Goal: Navigation & Orientation: Find specific page/section

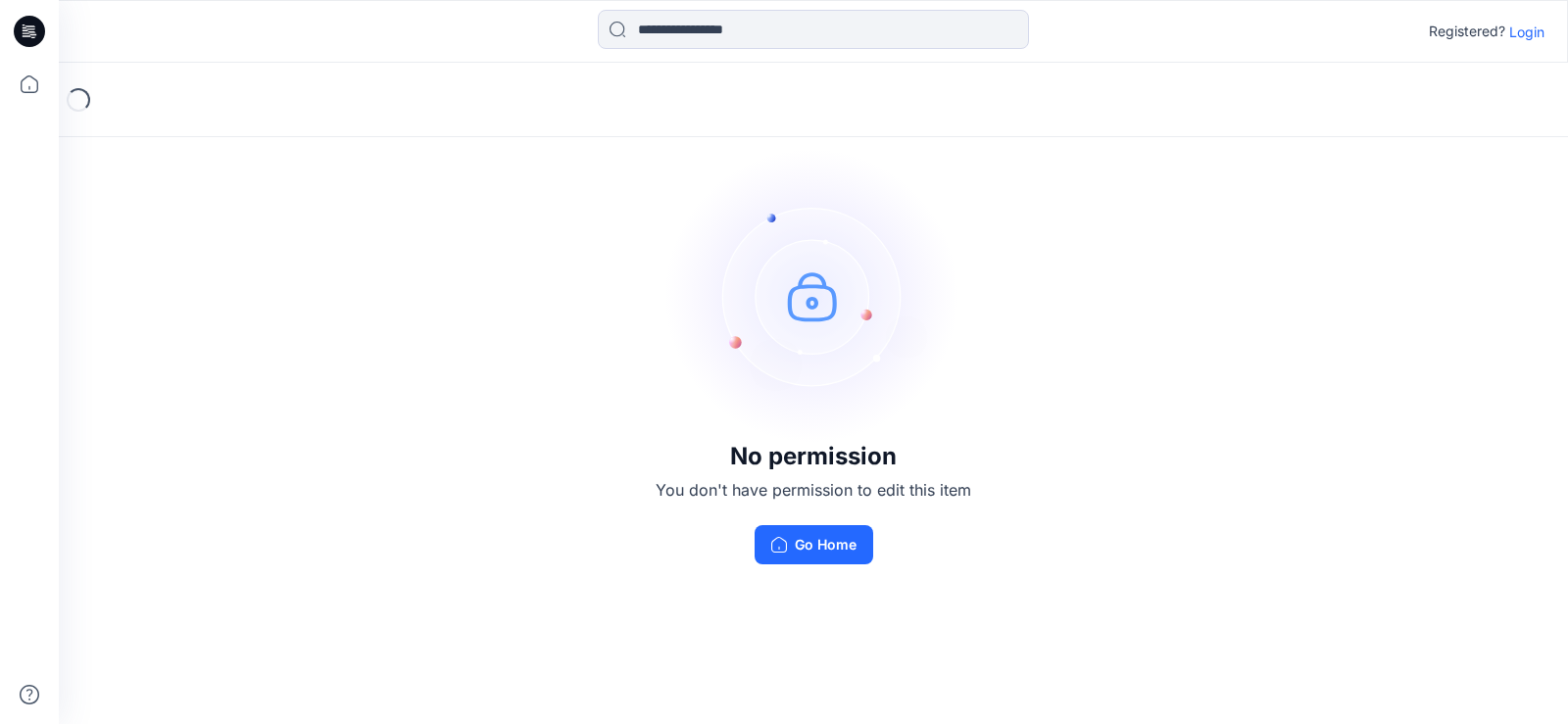
click at [1519, 34] on p "Login" at bounding box center [1526, 32] width 35 height 21
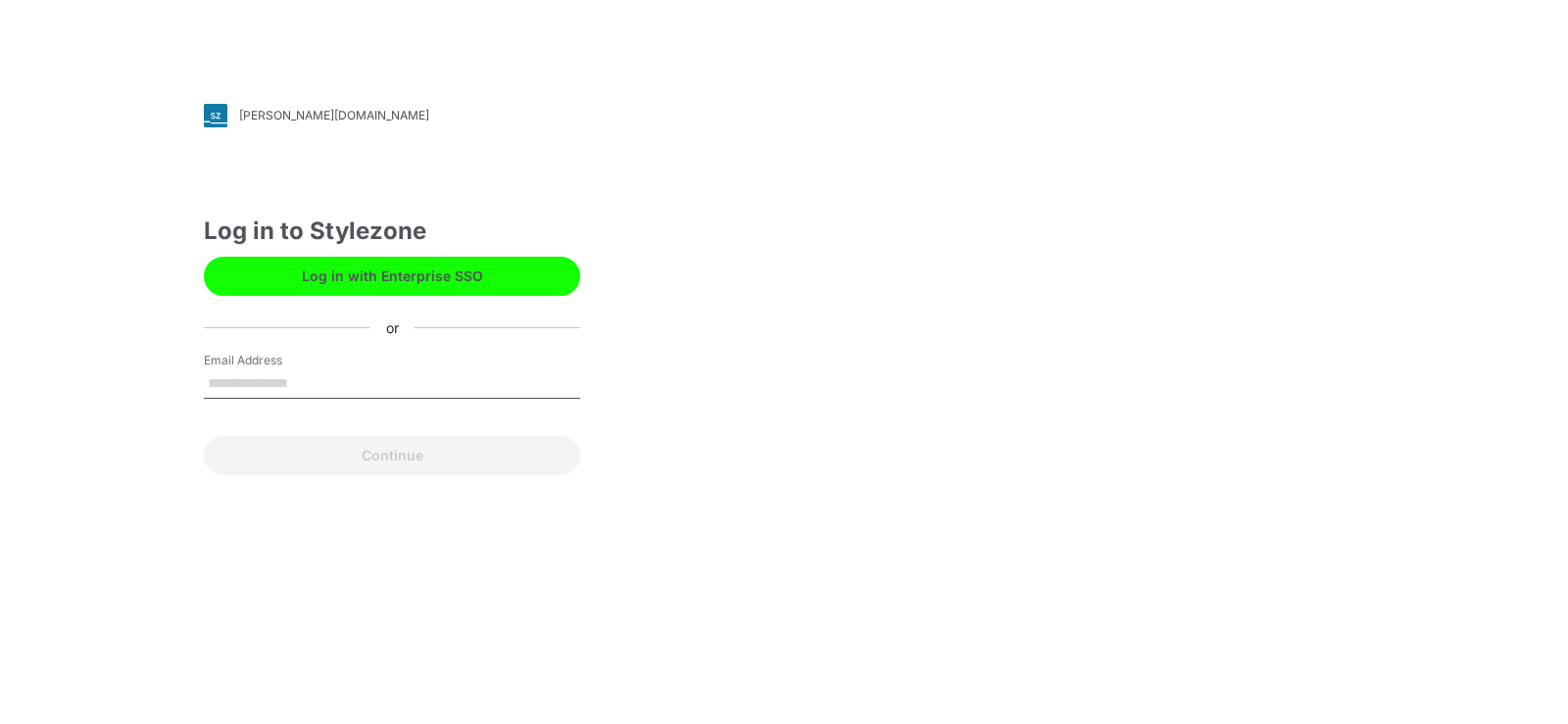
type input "**********"
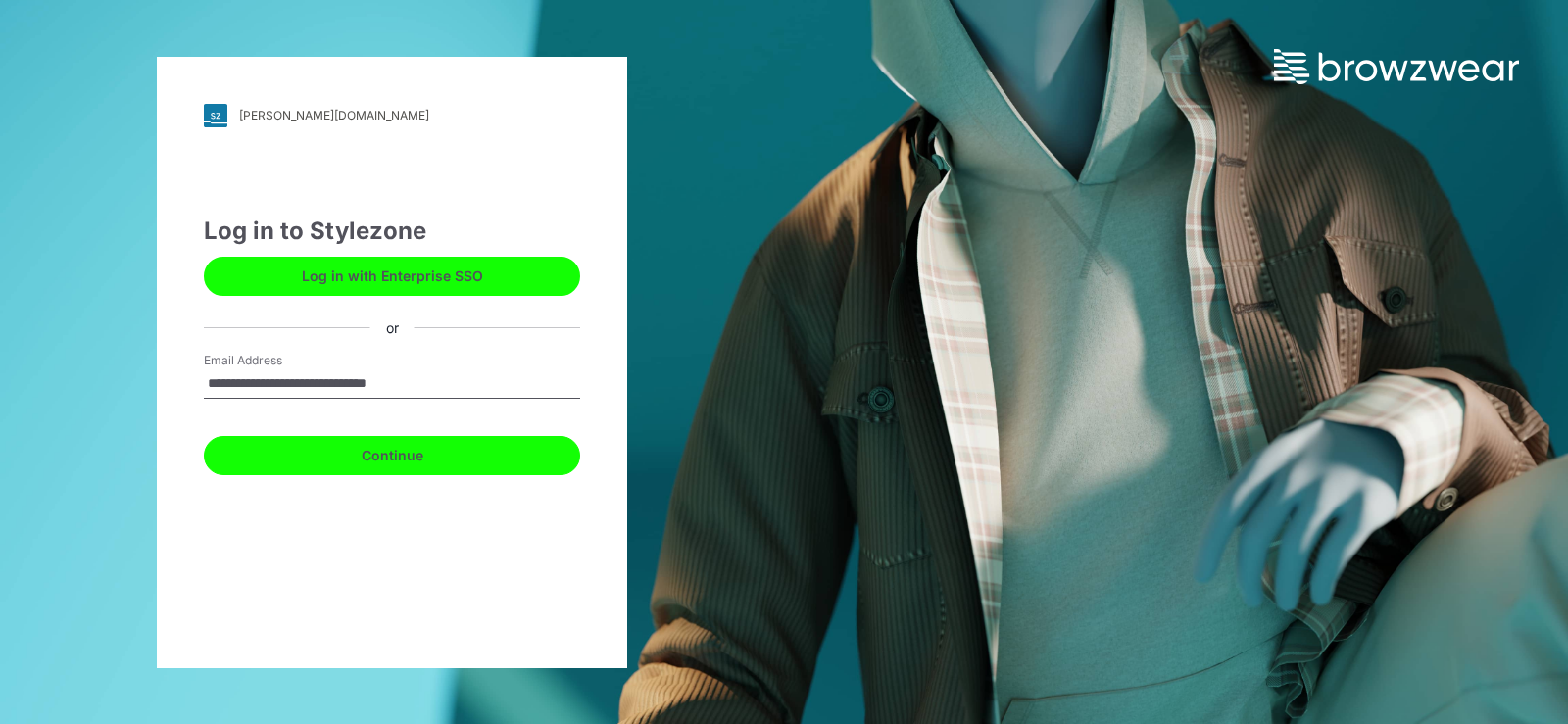
click at [391, 454] on button "Continue" at bounding box center [392, 455] width 376 height 39
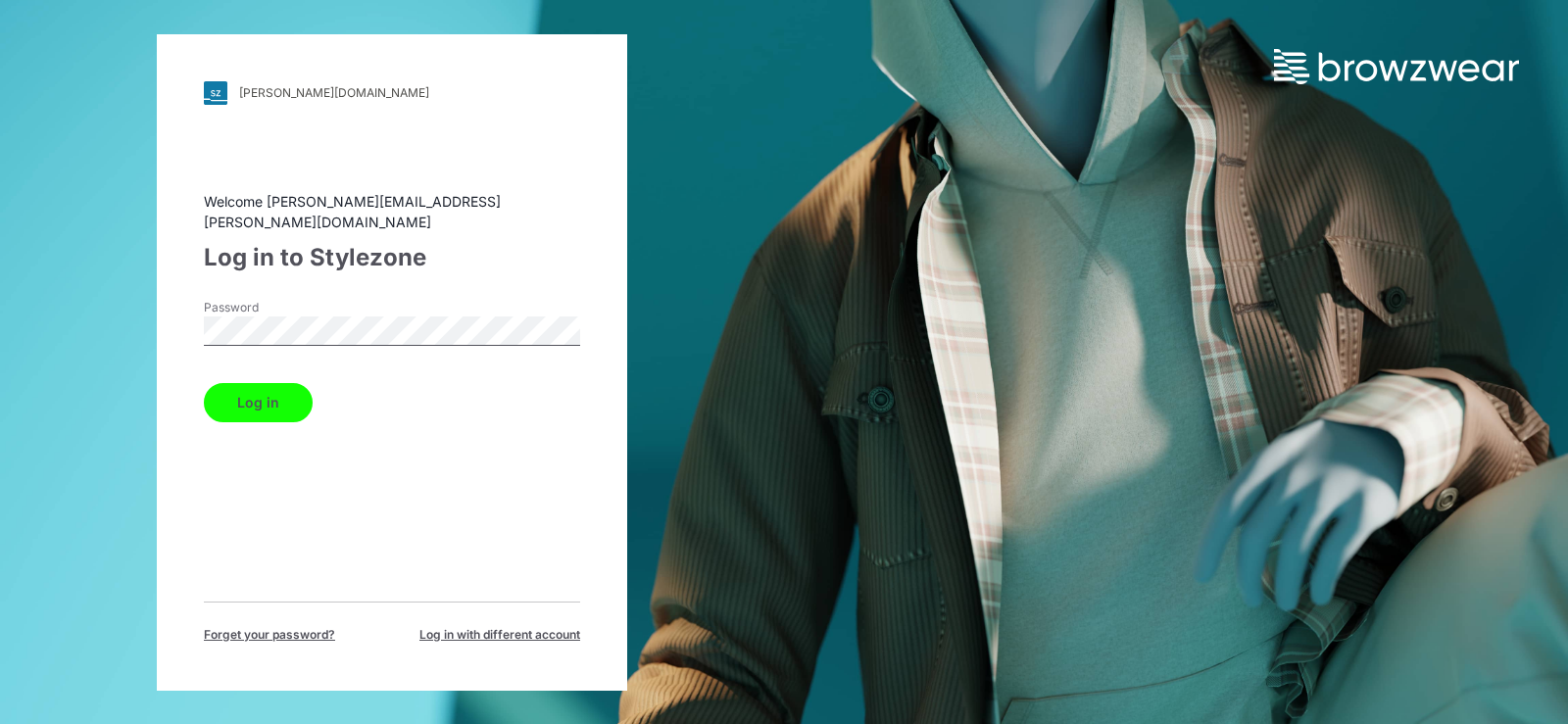
click at [280, 399] on button "Log in" at bounding box center [258, 402] width 108 height 39
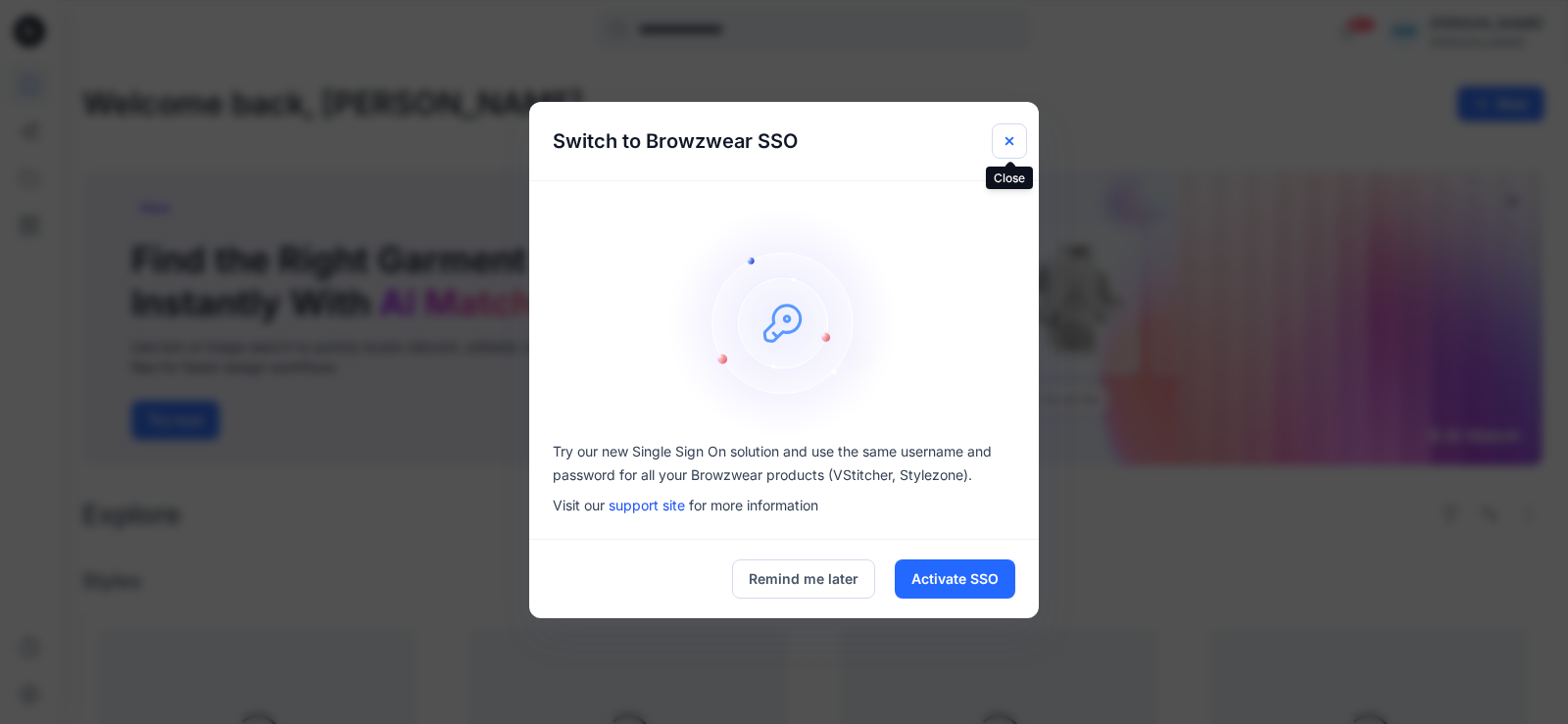
click at [1002, 144] on icon "Close" at bounding box center [1009, 141] width 16 height 16
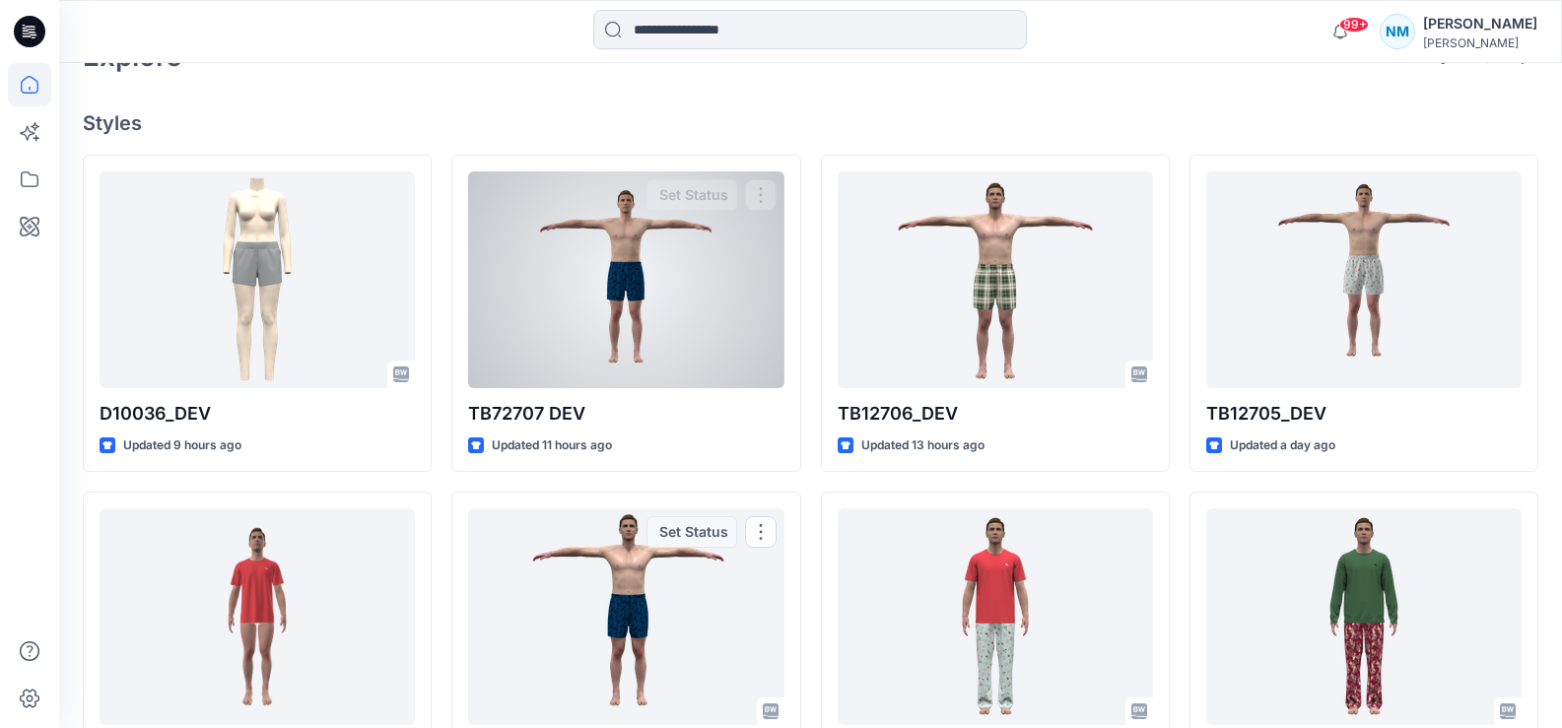
scroll to position [383, 0]
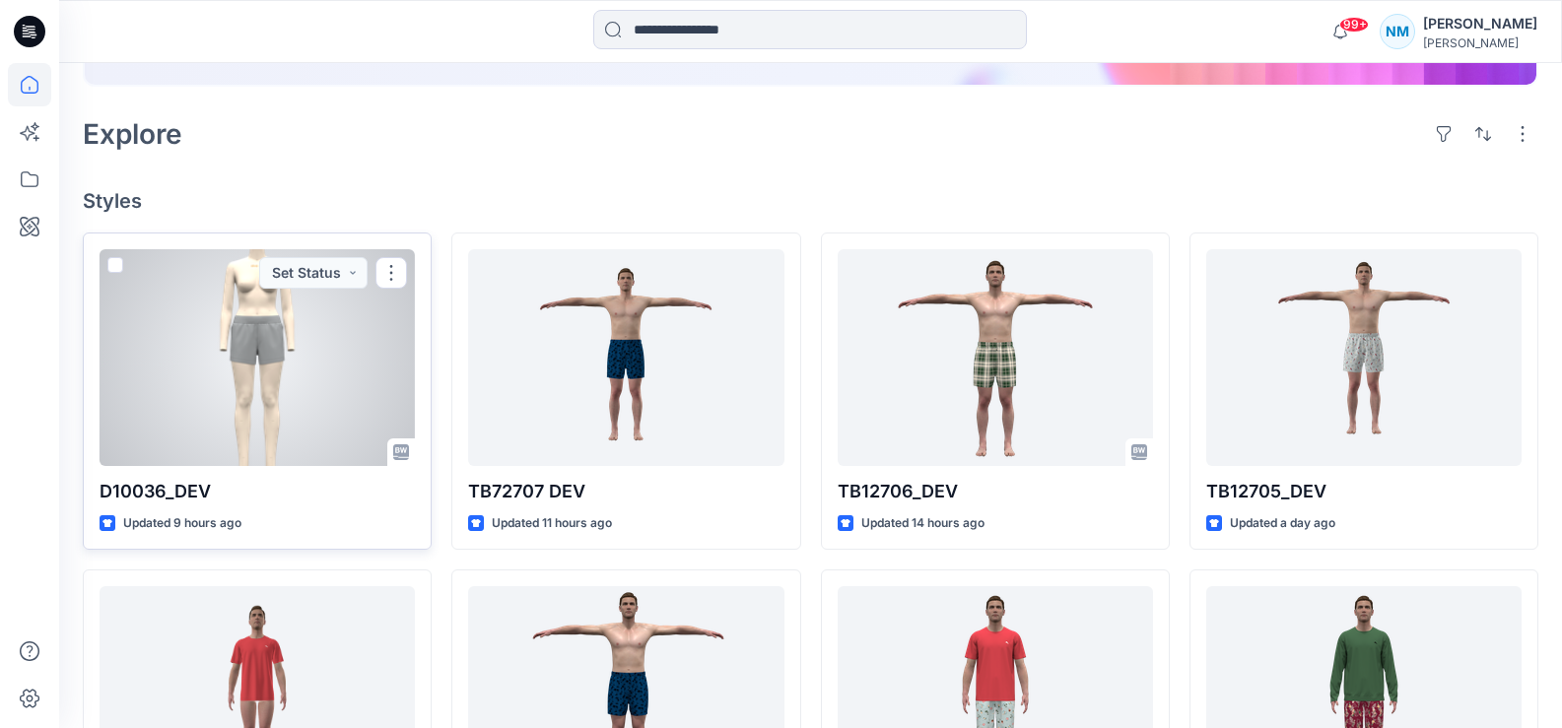
click at [281, 353] on div at bounding box center [257, 357] width 315 height 217
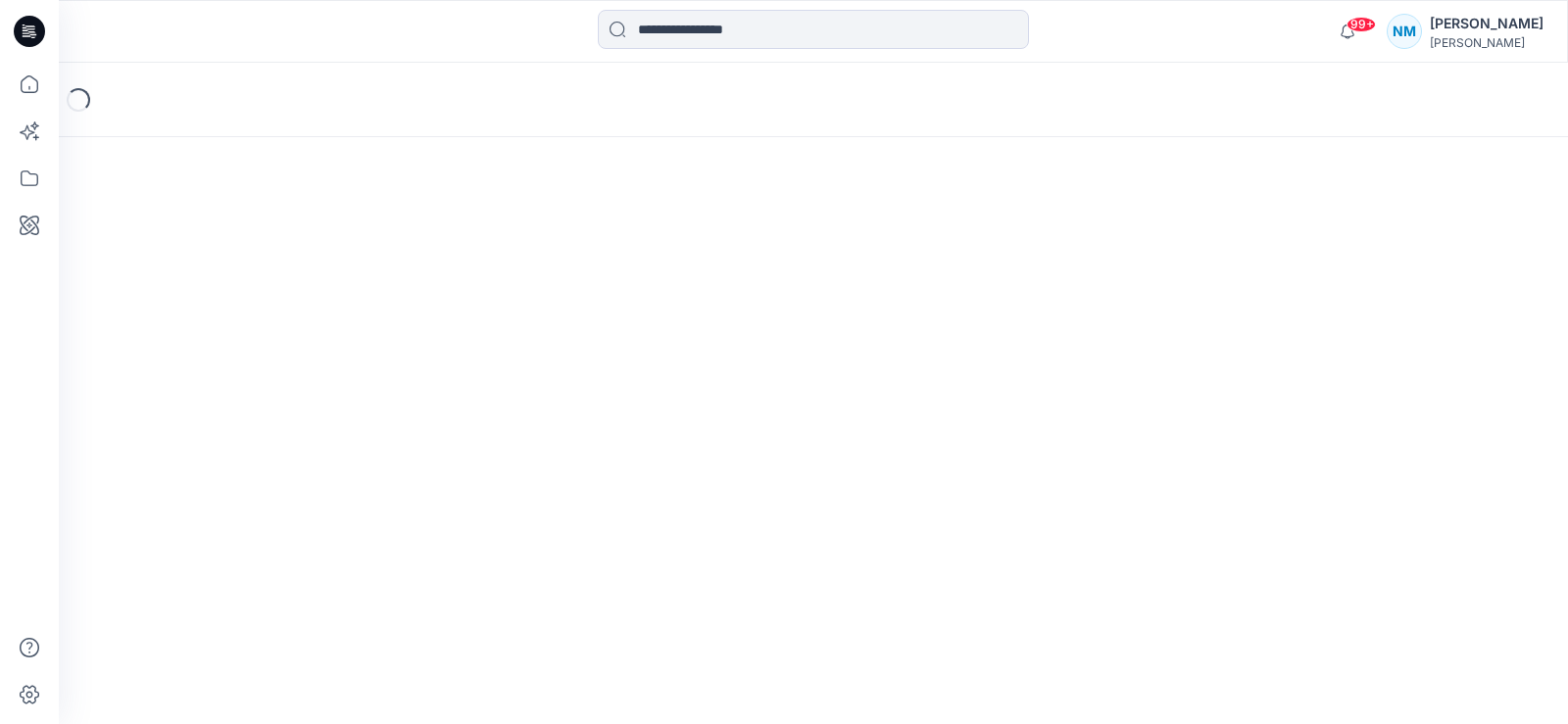
click at [279, 351] on div "Loading..." at bounding box center [813, 393] width 1509 height 661
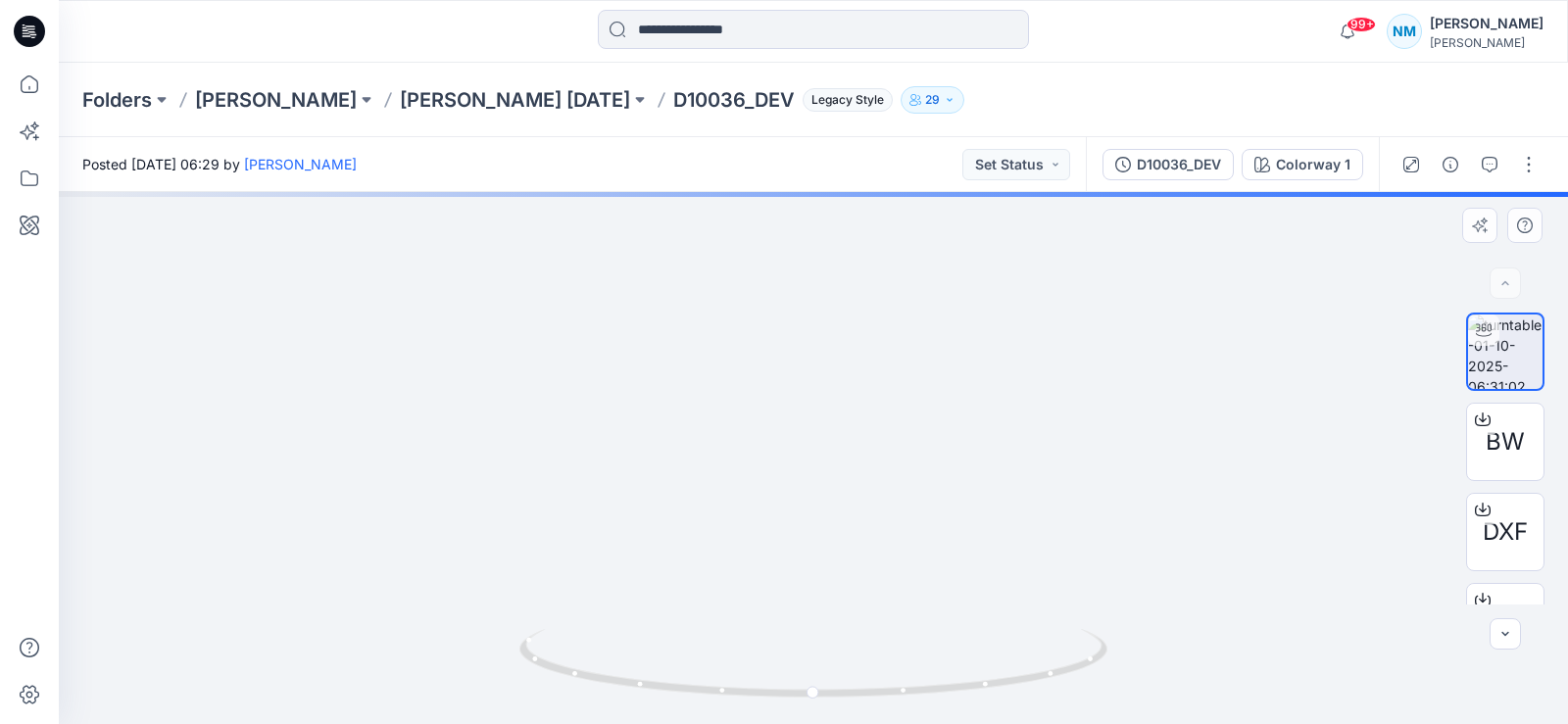
drag, startPoint x: 968, startPoint y: 451, endPoint x: 970, endPoint y: 506, distance: 55.0
click at [970, 506] on img at bounding box center [814, 202] width 1668 height 1044
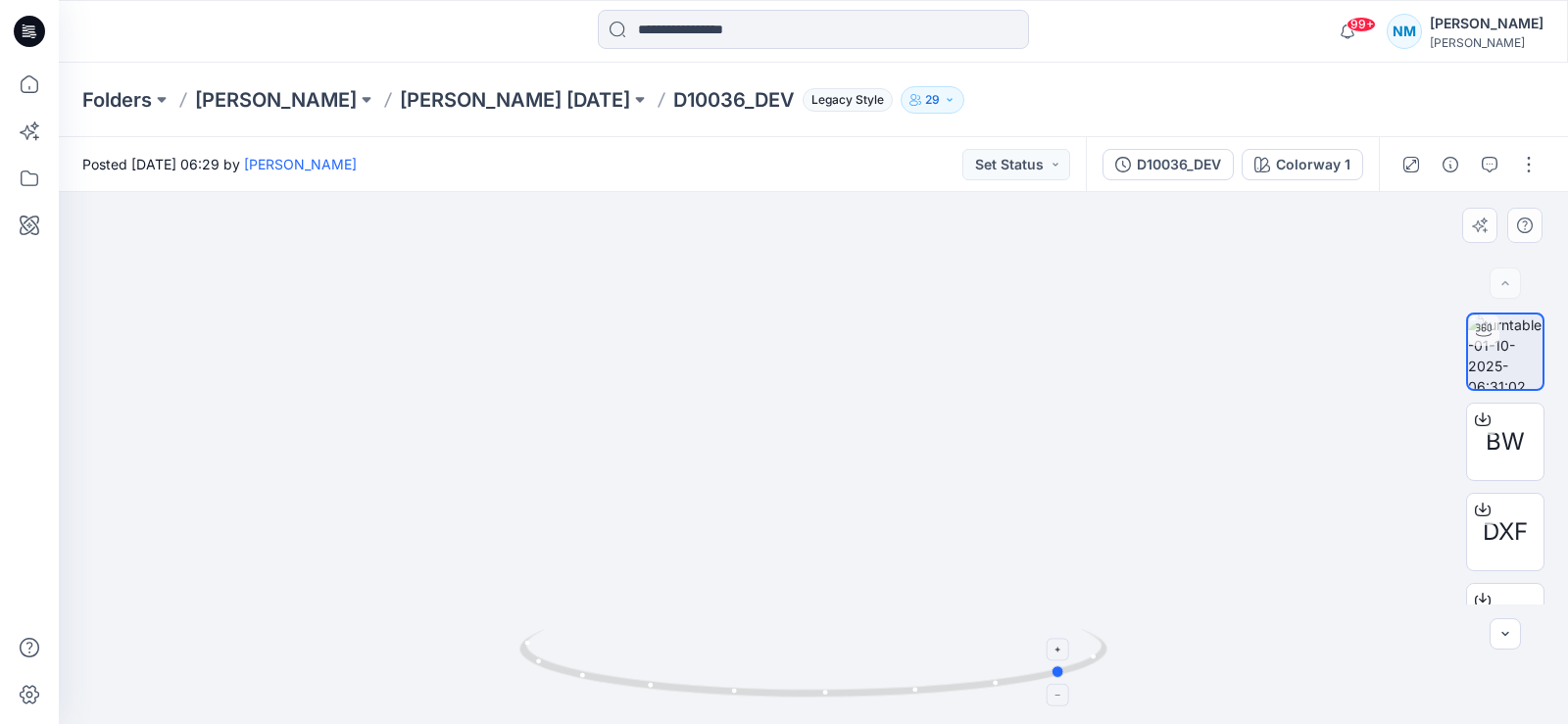
drag, startPoint x: 782, startPoint y: 694, endPoint x: 1036, endPoint y: 692, distance: 254.0
click at [1036, 692] on icon at bounding box center [815, 666] width 593 height 74
